Goal: Navigation & Orientation: Find specific page/section

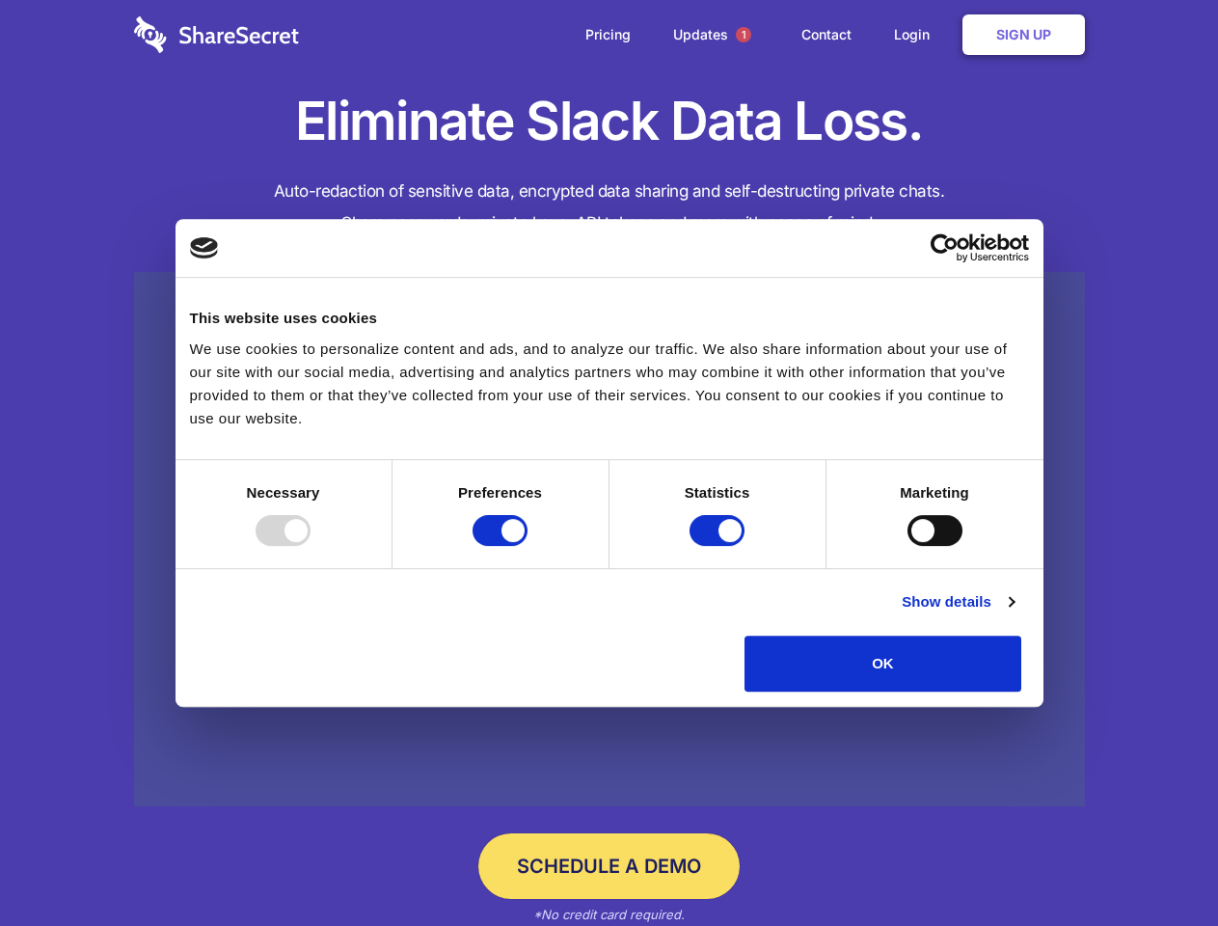
click at [310, 546] on div at bounding box center [283, 530] width 55 height 31
click at [527, 546] on input "Preferences" at bounding box center [499, 530] width 55 height 31
checkbox input "false"
click at [719, 546] on input "Statistics" at bounding box center [716, 530] width 55 height 31
checkbox input "false"
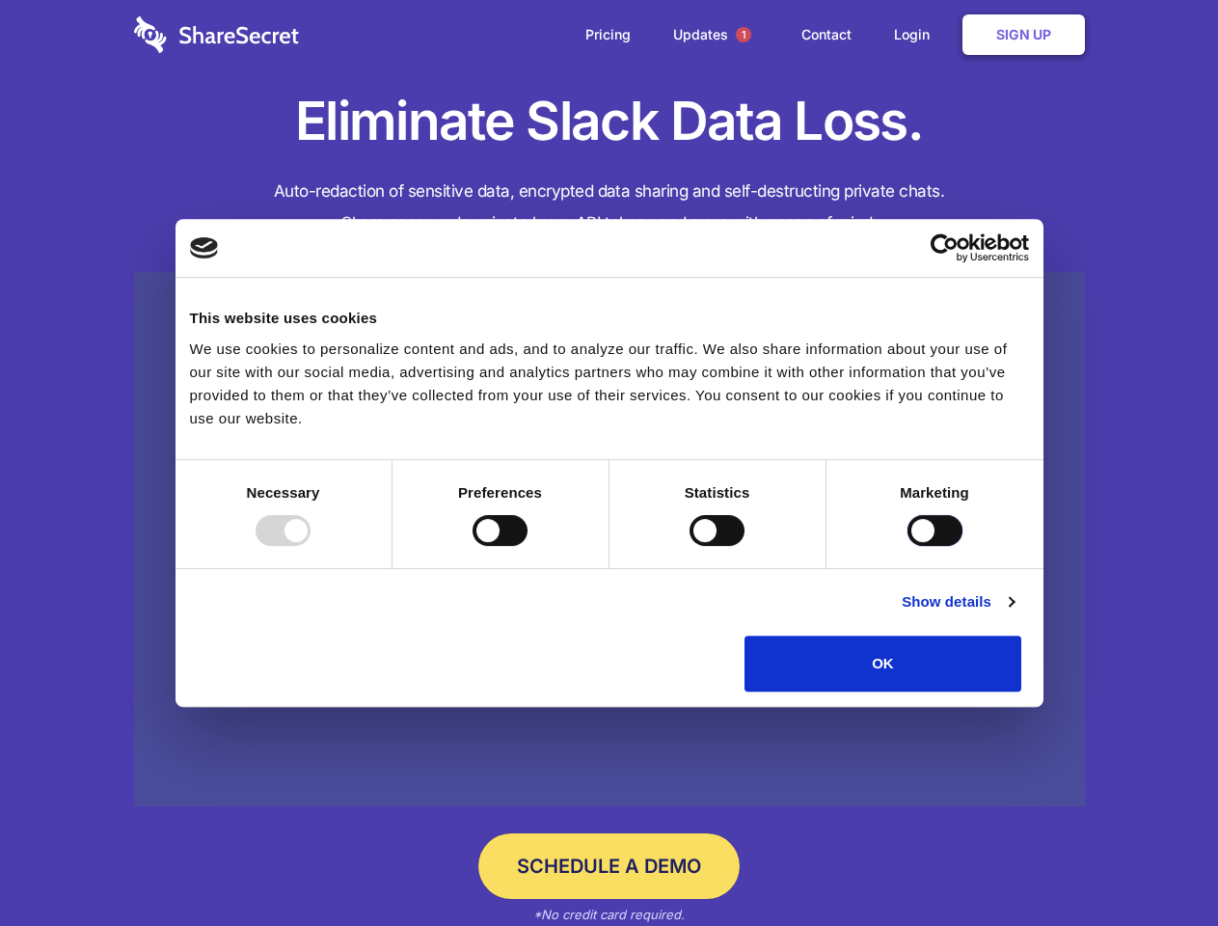
click at [907, 546] on input "Marketing" at bounding box center [934, 530] width 55 height 31
checkbox input "true"
click at [1013, 613] on link "Show details" at bounding box center [958, 601] width 112 height 23
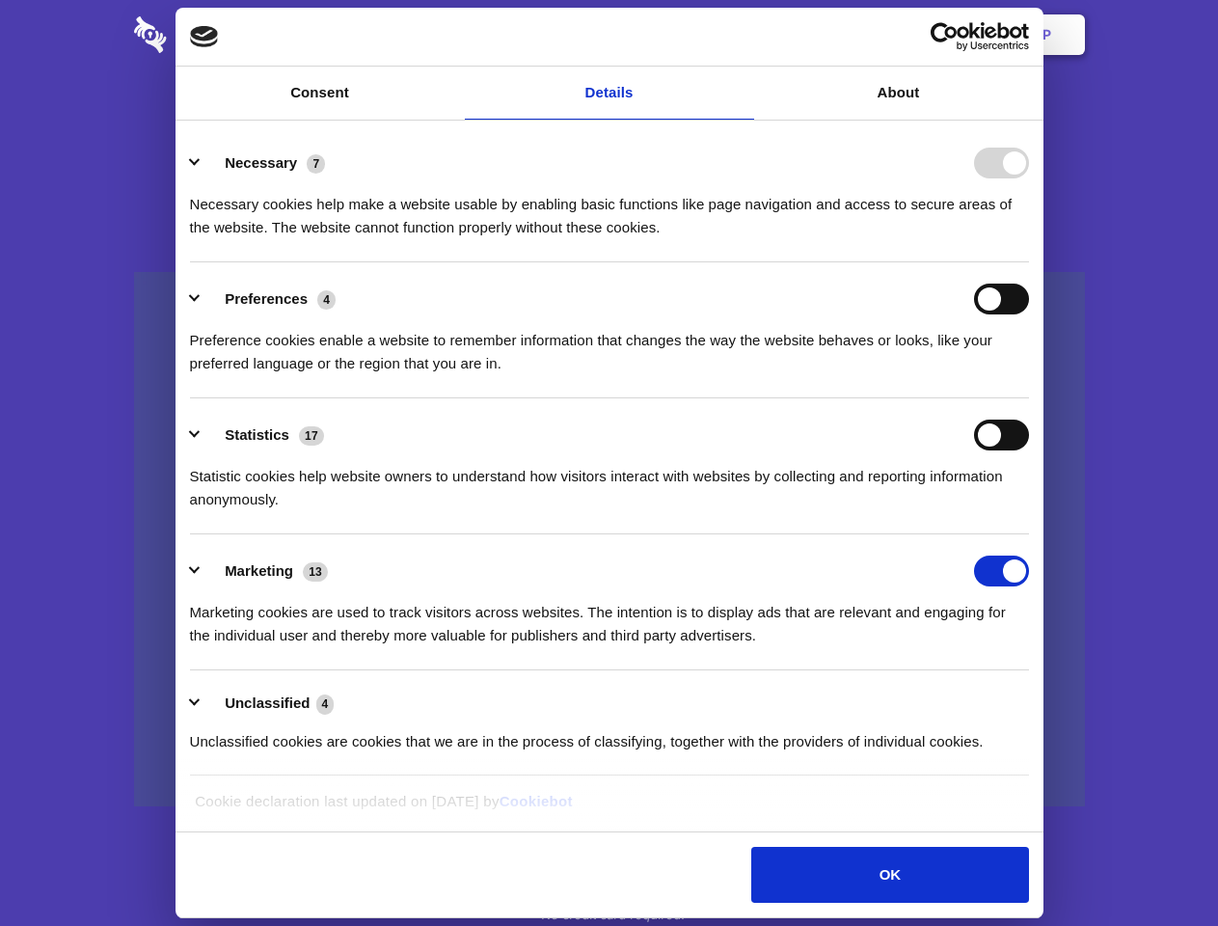
click at [1029, 262] on li "Necessary 7 Necessary cookies help make a website usable by enabling basic func…" at bounding box center [609, 194] width 839 height 136
click at [742, 35] on span "1" at bounding box center [743, 34] width 15 height 15
